Goal: Task Accomplishment & Management: Use online tool/utility

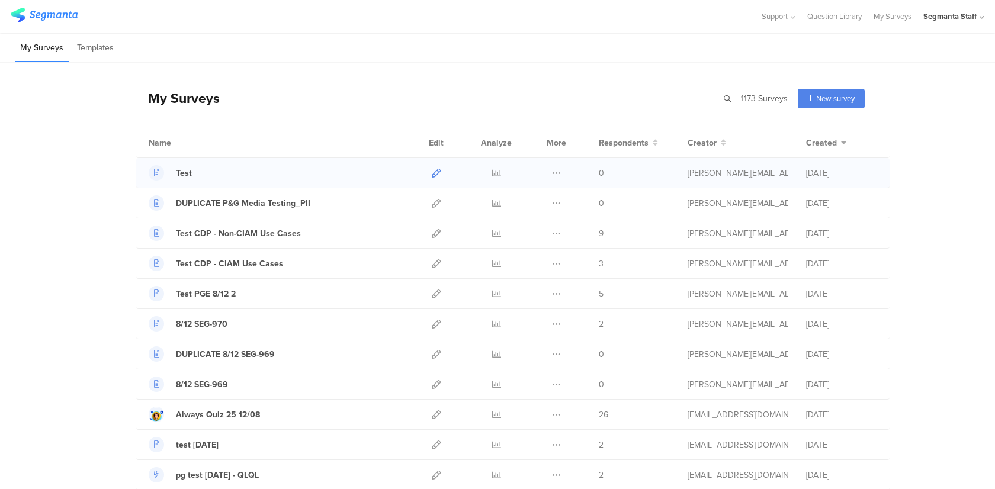
click at [436, 172] on icon at bounding box center [436, 173] width 9 height 9
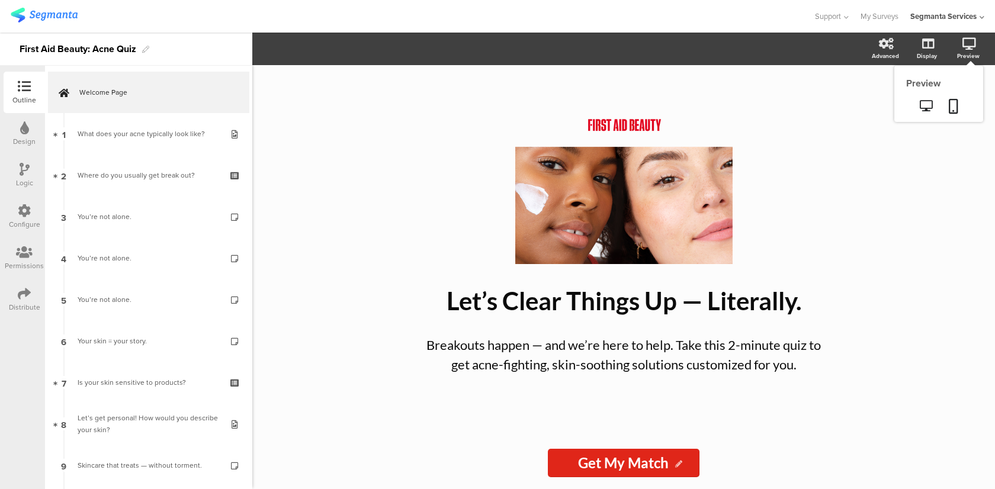
click at [932, 97] on sg-preview-menu at bounding box center [938, 107] width 89 height 30
click at [949, 97] on link at bounding box center [954, 107] width 26 height 23
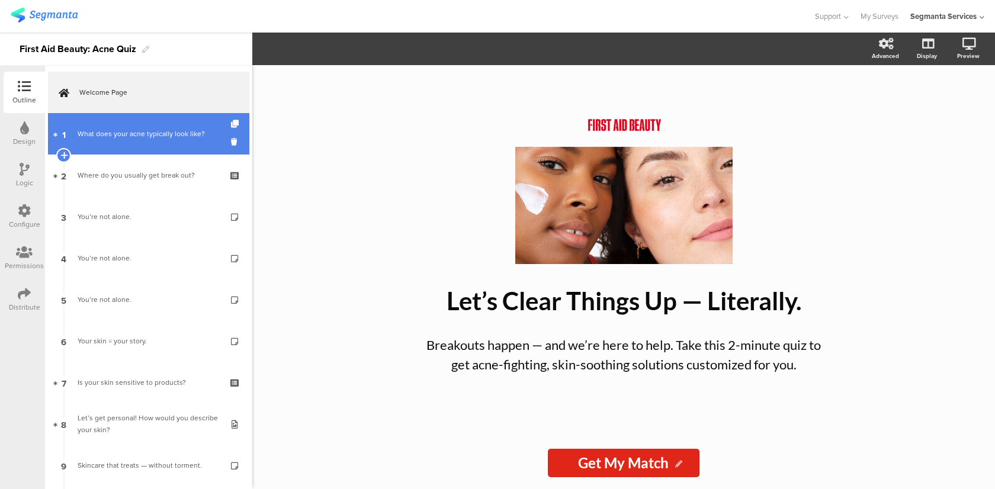
click at [169, 148] on link "1 What does your acne typically look like?" at bounding box center [148, 133] width 201 height 41
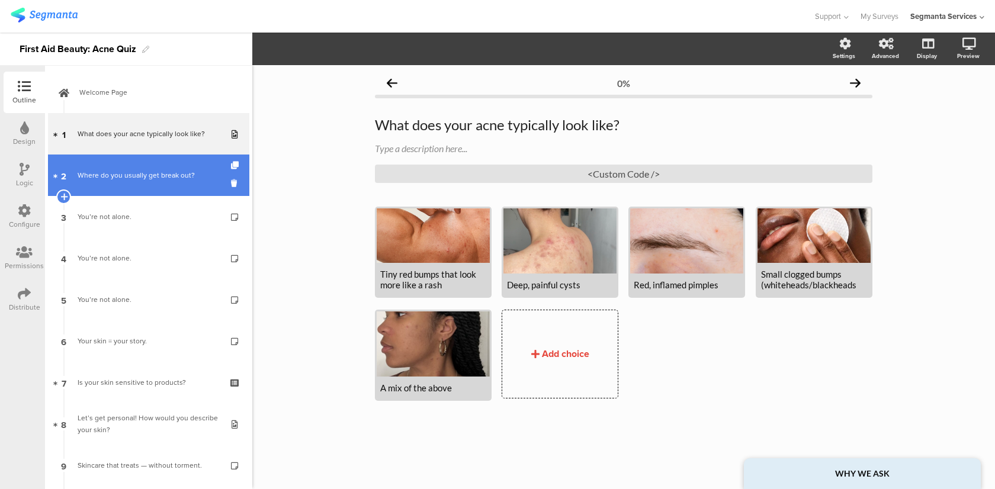
click at [181, 174] on div "Where do you usually get break out?" at bounding box center [149, 175] width 142 height 12
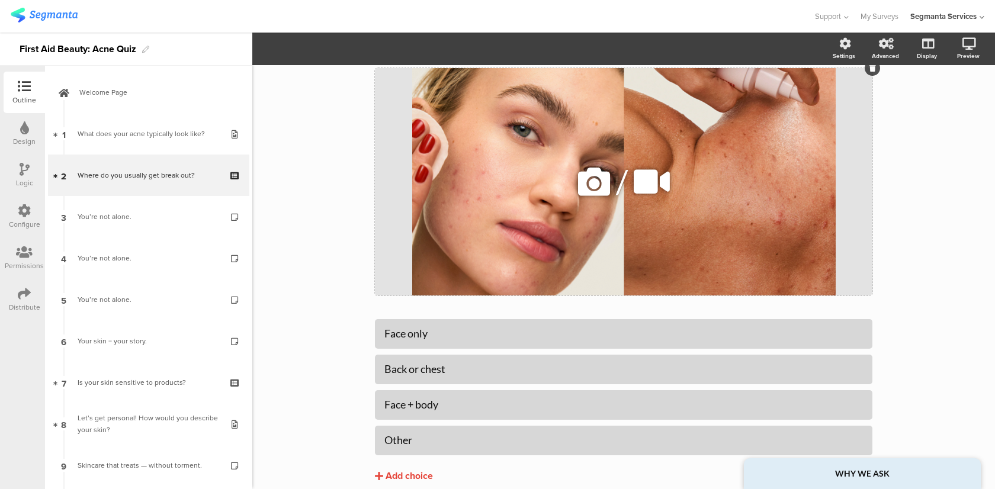
scroll to position [100, 0]
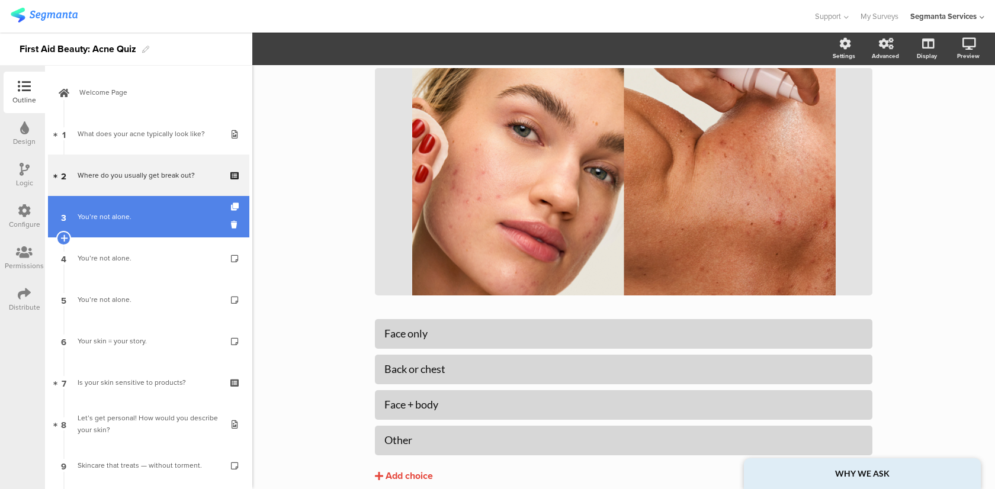
click at [164, 211] on div "You’re not alone." at bounding box center [149, 217] width 142 height 12
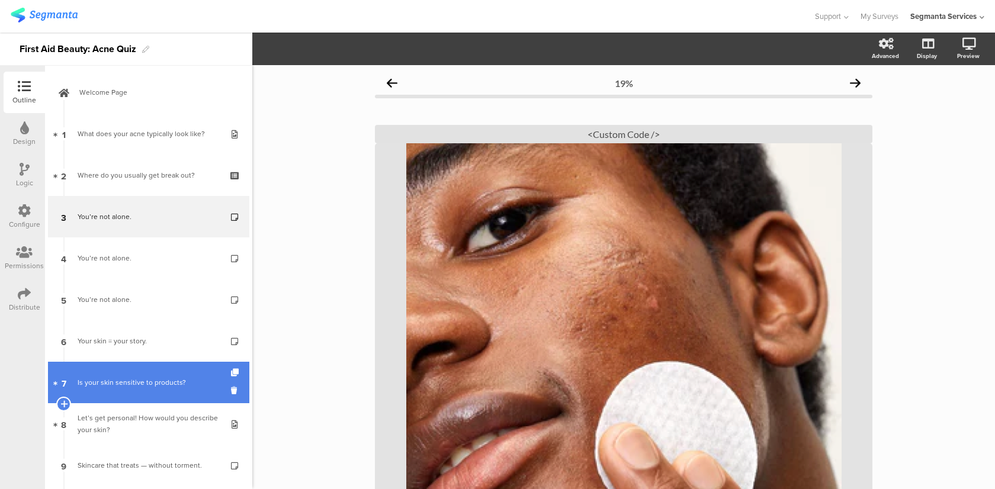
click at [167, 379] on div "Is your skin sensitive to products?" at bounding box center [149, 383] width 142 height 12
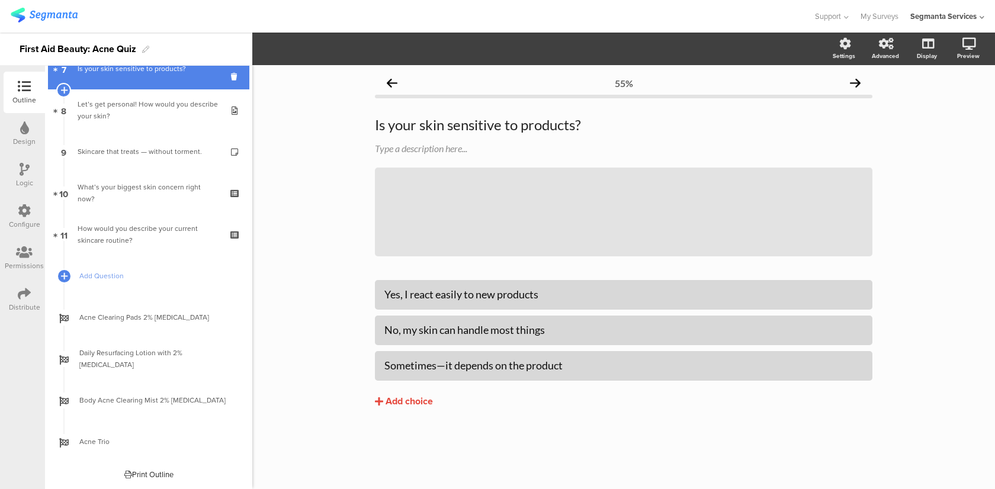
scroll to position [294, 0]
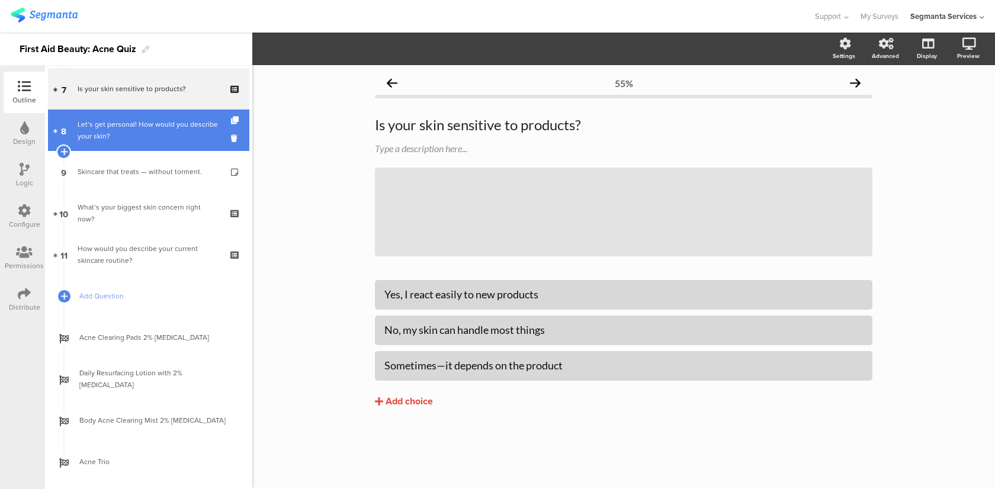
click at [154, 132] on div "Let’s get personal! How would you describe your skin?" at bounding box center [149, 130] width 142 height 24
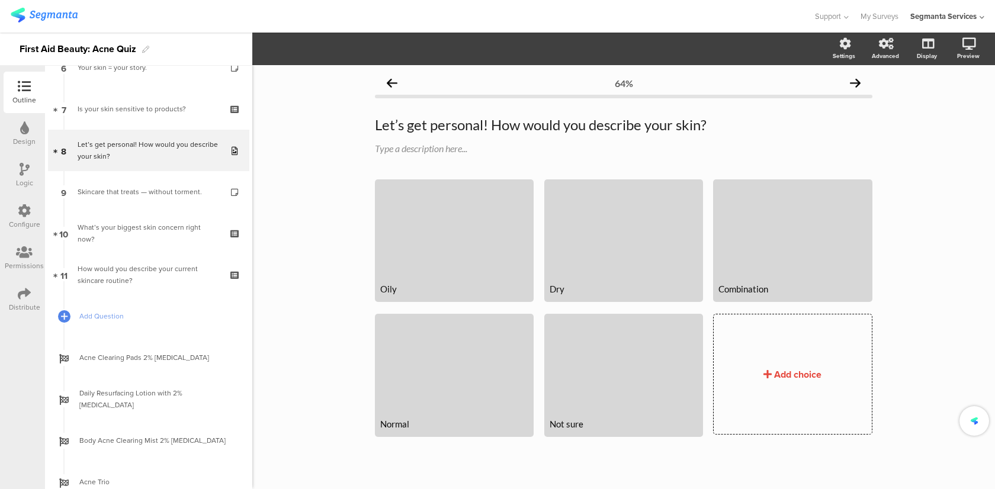
scroll to position [272, 0]
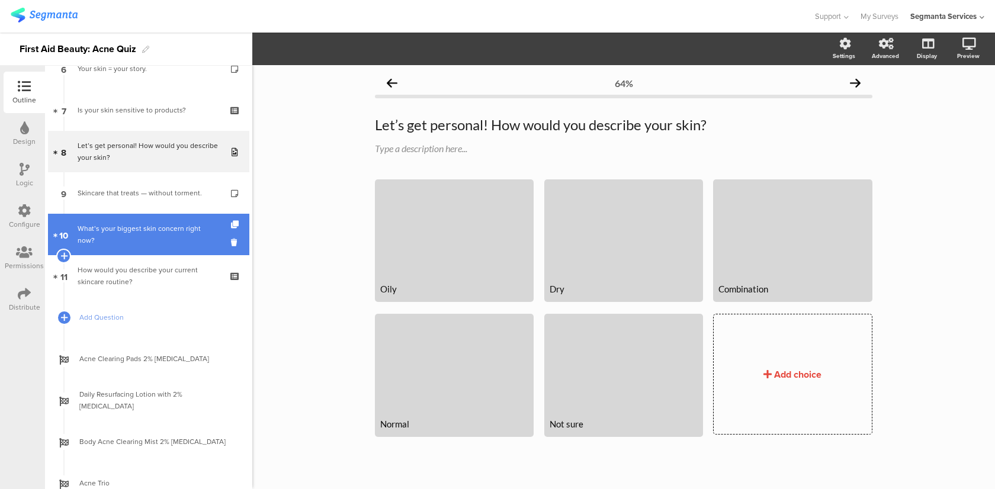
click at [178, 227] on link "10 What’s your biggest skin concern right now?" at bounding box center [148, 234] width 201 height 41
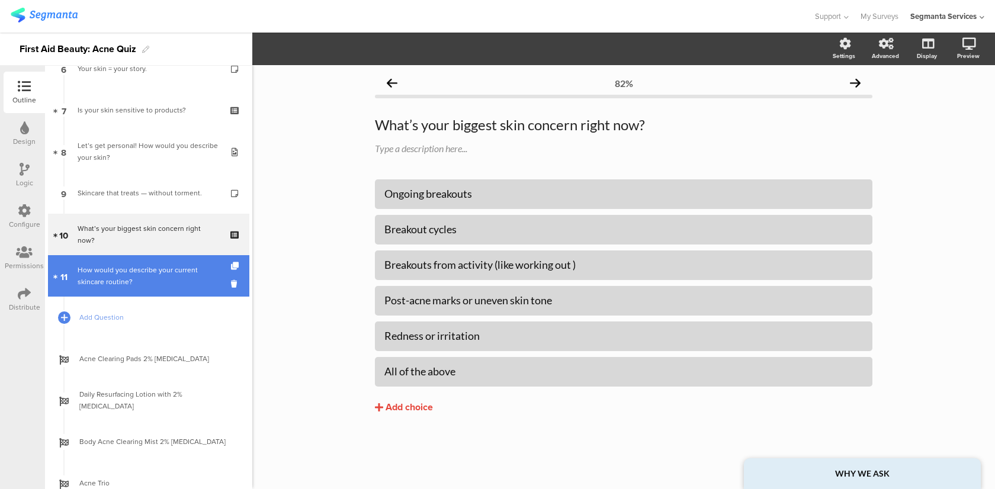
click at [197, 279] on div "How would you describe your current skincare routine?" at bounding box center [149, 276] width 142 height 24
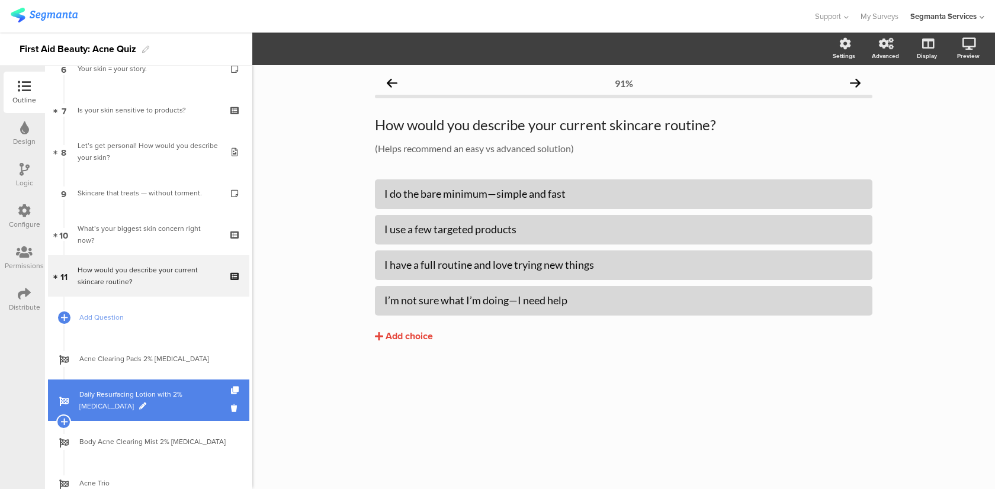
scroll to position [314, 0]
